Goal: Use online tool/utility: Utilize a website feature to perform a specific function

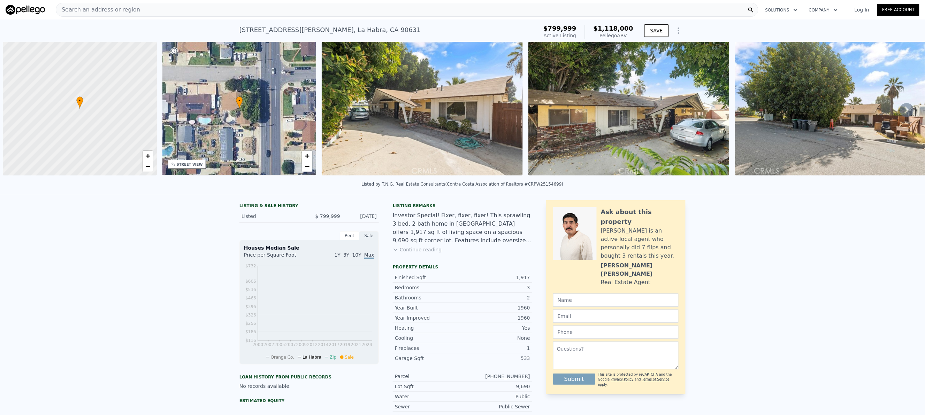
scroll to position [0, 3]
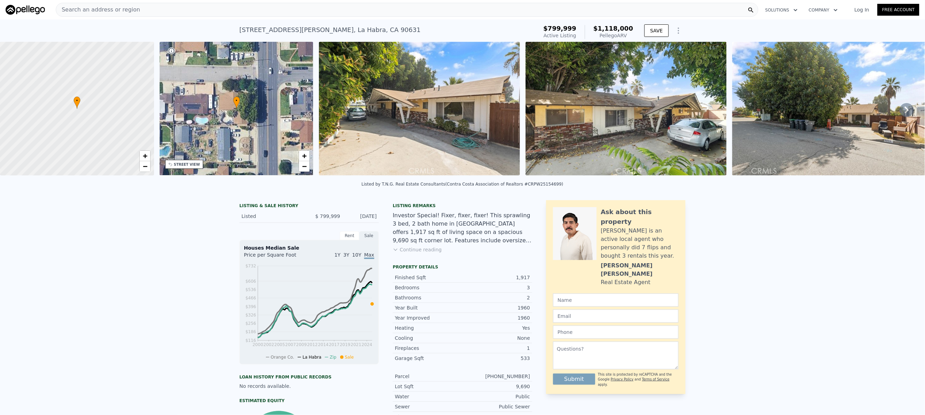
click at [407, 253] on button "Continue reading" at bounding box center [417, 249] width 49 height 7
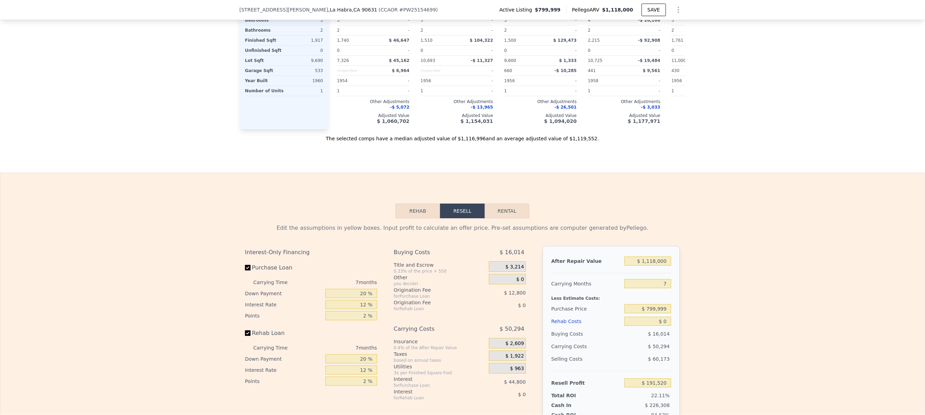
scroll to position [975, 0]
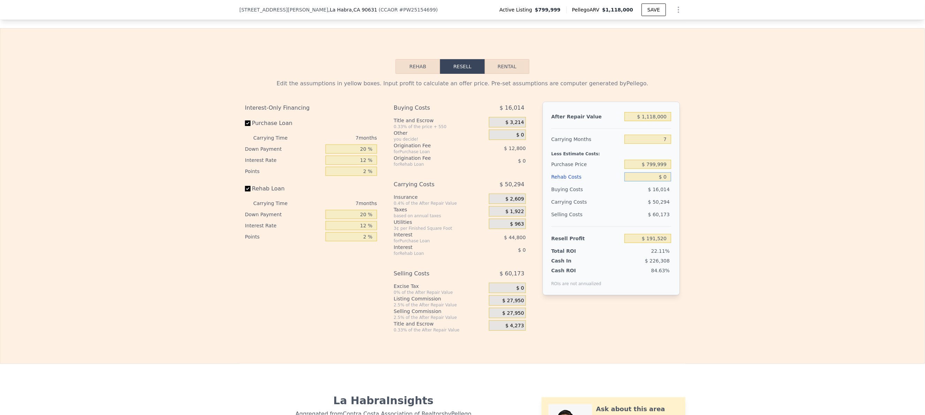
drag, startPoint x: 639, startPoint y: 191, endPoint x: 795, endPoint y: 201, distance: 156.0
click at [795, 201] on div "Edit the assumptions in yellow boxes. Input profit to calculate an offer price.…" at bounding box center [462, 203] width 924 height 259
type input "$ 50,000"
type input "$ 137,920"
type input "$ 50,000"
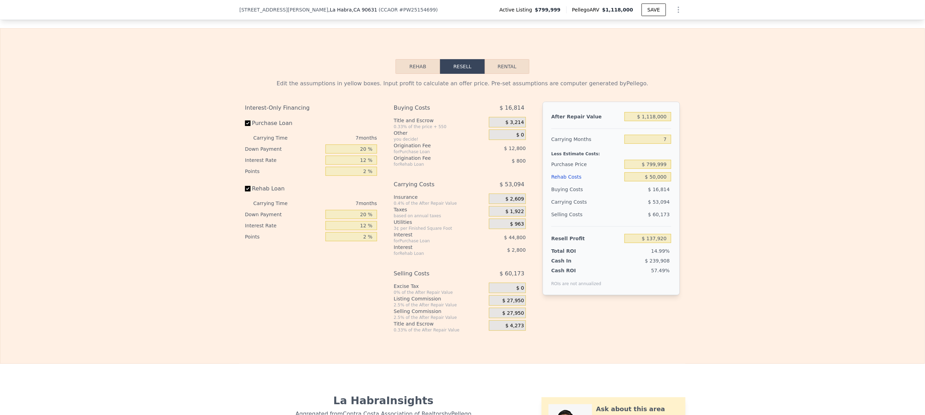
click at [813, 202] on div "Edit the assumptions in yellow boxes. Input profit to calculate an offer price.…" at bounding box center [462, 203] width 924 height 259
drag, startPoint x: 339, startPoint y: 157, endPoint x: 425, endPoint y: 166, distance: 86.5
click at [425, 166] on div "Interest-Only Financing Purchase Loan Carrying Time 7 months Down Payment 20 % …" at bounding box center [462, 217] width 435 height 231
type input "5 %"
type input "$ 127,120"
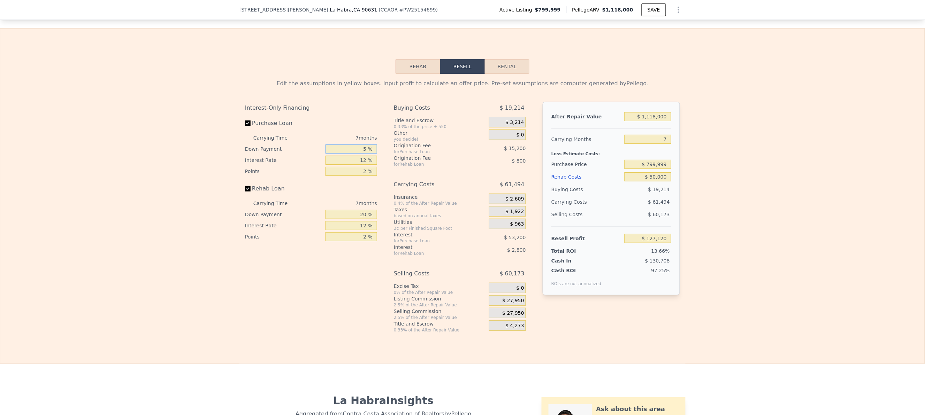
type input "5 %"
drag, startPoint x: 352, startPoint y: 222, endPoint x: 363, endPoint y: 223, distance: 11.2
click at [365, 219] on input "20 %" at bounding box center [351, 214] width 52 height 9
type input "5 %"
type input "$ 126,445"
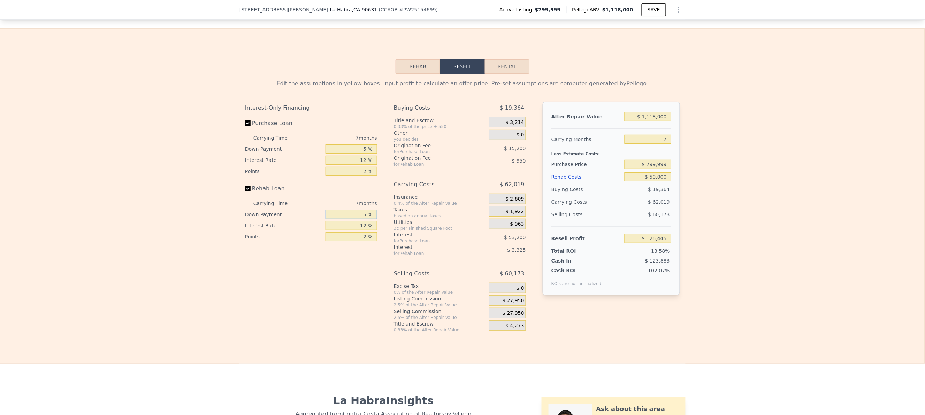
type input "5 %"
click at [361, 165] on input "12 %" at bounding box center [351, 160] width 52 height 9
type input "12.05 %"
type input "$ 126,221"
type input "12.05 %"
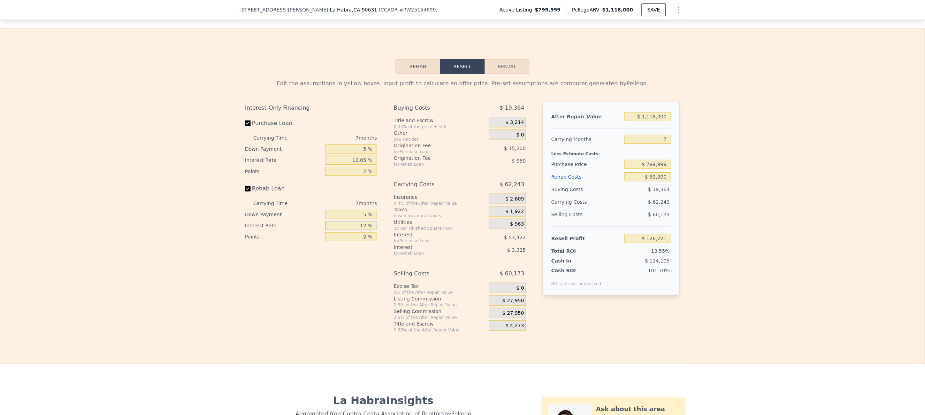
click at [364, 230] on input "12 %" at bounding box center [351, 225] width 52 height 9
type input "12.05 %"
type input "$ 126,207"
type input "12.05 %"
click at [296, 330] on div "Interest-Only Financing Purchase Loan Carrying Time 7 months Down Payment 5 % I…" at bounding box center [314, 217] width 138 height 231
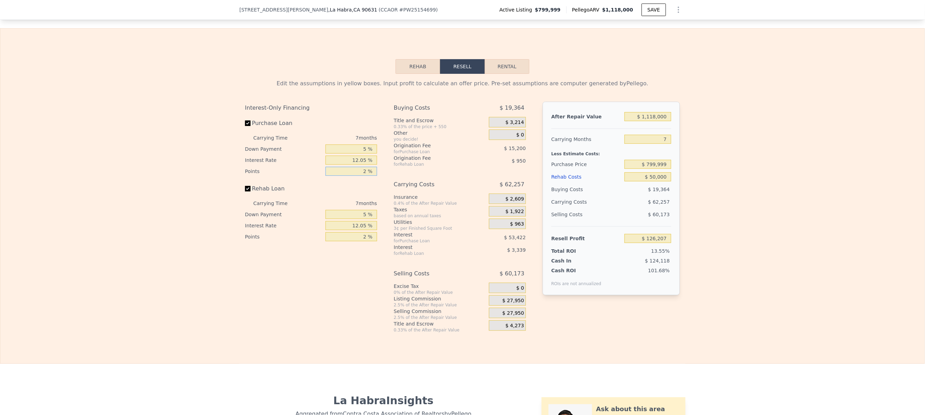
drag, startPoint x: 357, startPoint y: 185, endPoint x: 390, endPoint y: 184, distance: 33.5
click at [390, 184] on div "Interest-Only Financing Purchase Loan Carrying Time 7 months Down Payment 5 % I…" at bounding box center [462, 217] width 435 height 231
type input "1 %"
type input "$ 133,807"
type input "1 %"
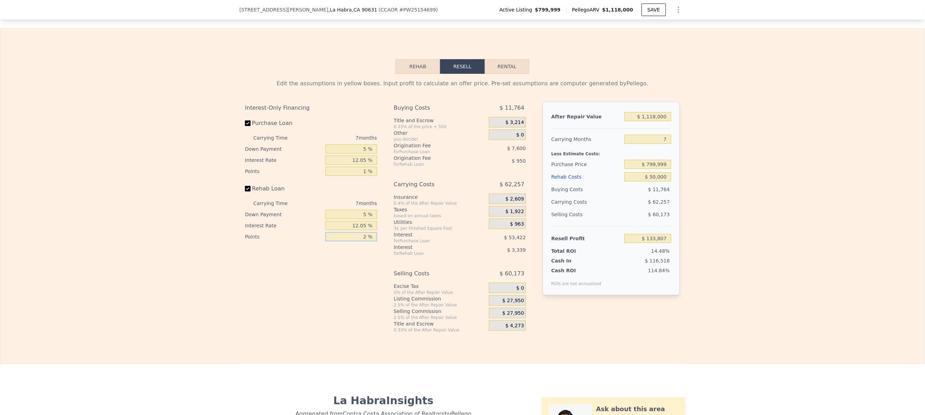
drag, startPoint x: 353, startPoint y: 248, endPoint x: 403, endPoint y: 248, distance: 50.2
click at [403, 248] on div "Interest-Only Financing Purchase Loan Carrying Time 7 months Down Payment 5 % I…" at bounding box center [462, 217] width 435 height 231
type input "1 %"
type input "$ 134,282"
type input "1 %"
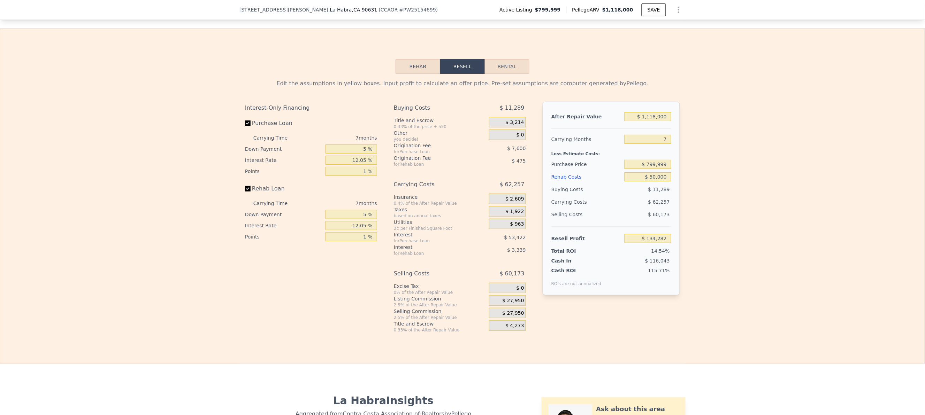
click at [764, 165] on div "Edit the assumptions in yellow boxes. Input profit to calculate an offer price.…" at bounding box center [462, 203] width 924 height 259
click at [781, 206] on div "Edit the assumptions in yellow boxes. Input profit to calculate an offer price.…" at bounding box center [462, 203] width 924 height 259
click at [513, 318] on div "$ 27,950" at bounding box center [507, 313] width 37 height 10
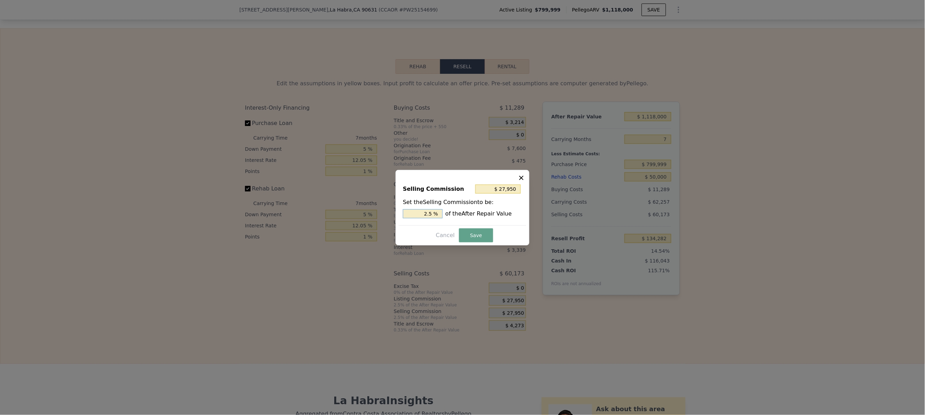
drag, startPoint x: 408, startPoint y: 214, endPoint x: 548, endPoint y: 213, distance: 140.1
click at [548, 213] on div "​ Selling Commission $ 27,950 Set the Selling Commission to be: 2.5 % of the Af…" at bounding box center [462, 207] width 925 height 415
type input "$ 0"
type input "0 %"
click at [467, 231] on button "Save" at bounding box center [476, 236] width 34 height 14
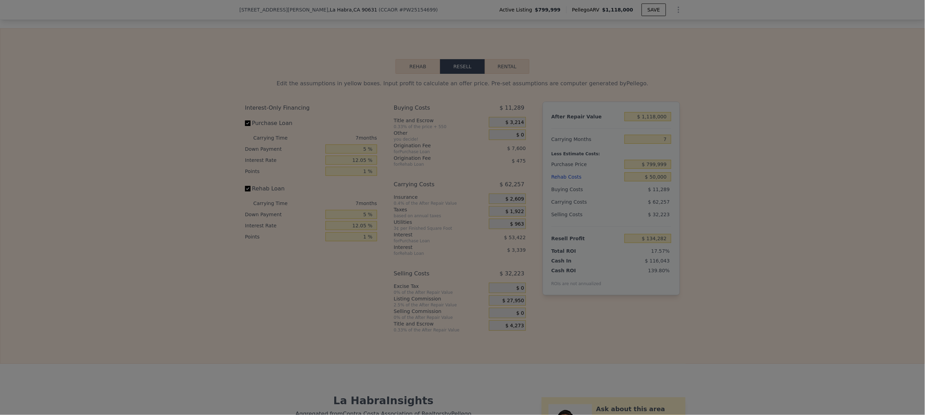
type input "$ 162,232"
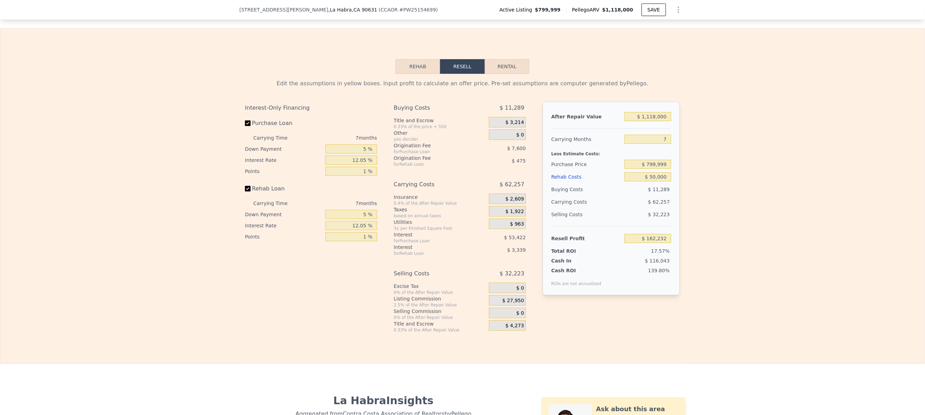
click at [796, 210] on div "Edit the assumptions in yellow boxes. Input profit to calculate an offer price.…" at bounding box center [462, 203] width 924 height 259
drag, startPoint x: 654, startPoint y: 154, endPoint x: 689, endPoint y: 153, distance: 34.9
click at [689, 153] on div "Edit the assumptions in yellow boxes. Input profit to calculate an offer price.…" at bounding box center [462, 203] width 924 height 259
type input "3"
type input "$ 197,807"
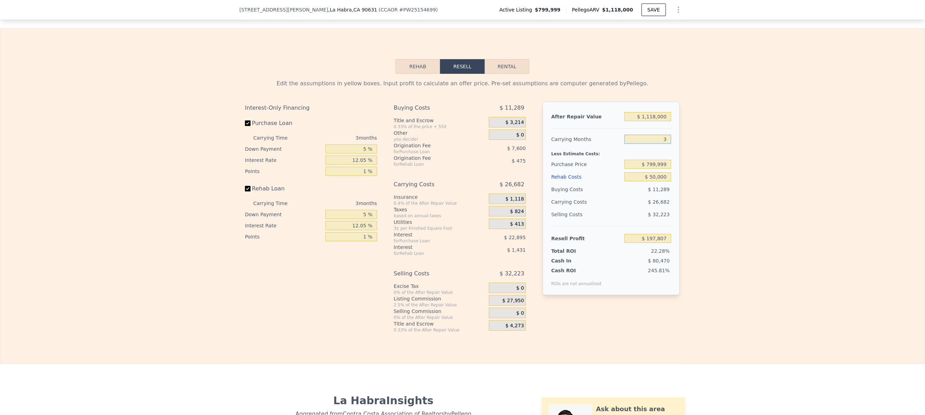
type input "3"
click at [782, 224] on div "Edit the assumptions in yellow boxes. Input profit to calculate an offer price.…" at bounding box center [462, 203] width 924 height 259
click at [751, 209] on div "Edit the assumptions in yellow boxes. Input profit to calculate an offer price.…" at bounding box center [462, 203] width 924 height 259
click at [752, 209] on div "Edit the assumptions in yellow boxes. Input profit to calculate an offer price.…" at bounding box center [462, 203] width 924 height 259
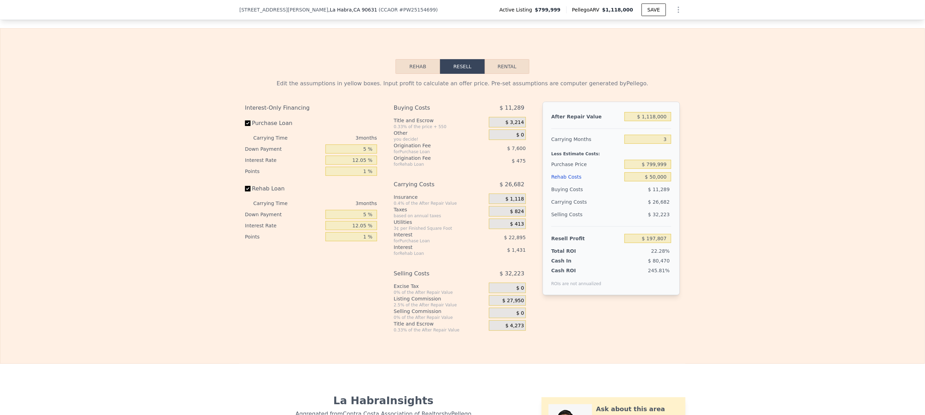
click at [687, 333] on div "Edit the assumptions in yellow boxes. Input profit to calculate an offer price.…" at bounding box center [462, 203] width 924 height 259
click at [696, 364] on div "Rehab Resell Rental Edit the assumptions in yellow boxes. Input profit to calcu…" at bounding box center [462, 196] width 925 height 336
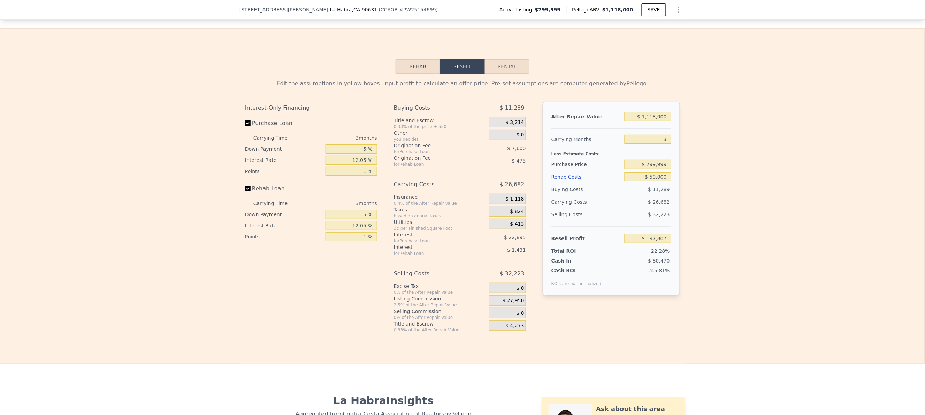
click at [461, 349] on div "Rehab Resell Rental Edit the assumptions in yellow boxes. Input profit to calcu…" at bounding box center [462, 196] width 925 height 336
click at [302, 310] on div "Interest-Only Financing Purchase Loan Carrying Time 3 months Down Payment 5 % I…" at bounding box center [314, 217] width 138 height 231
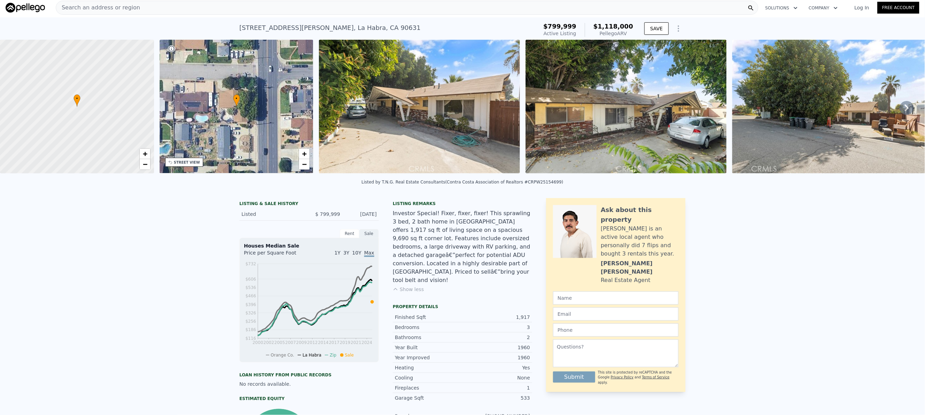
scroll to position [0, 0]
